Goal: Task Accomplishment & Management: Manage account settings

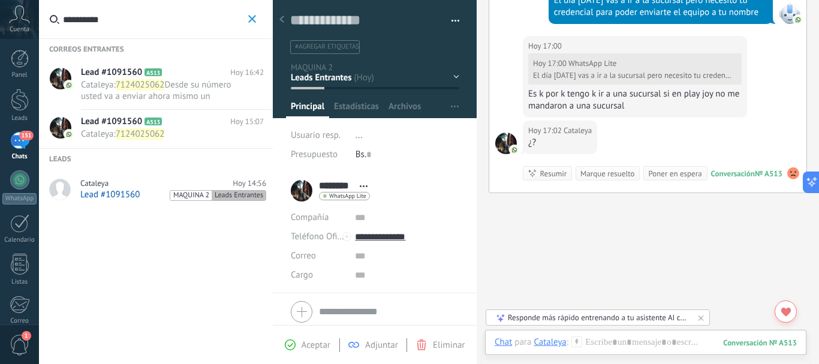
click at [252, 18] on icon "button" at bounding box center [252, 19] width 8 height 8
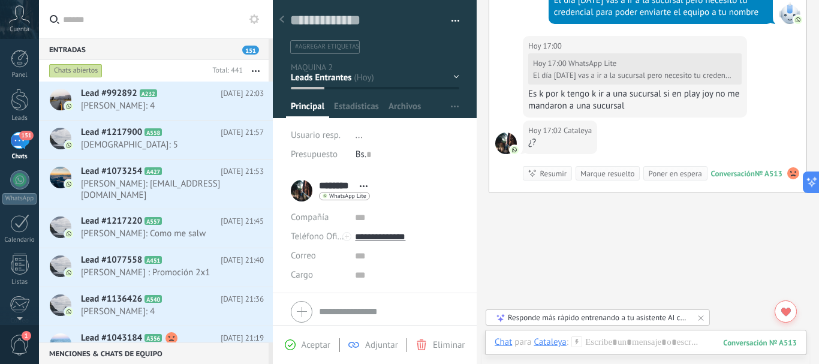
click at [25, 135] on span "151" at bounding box center [26, 136] width 14 height 10
